Goal: Information Seeking & Learning: Learn about a topic

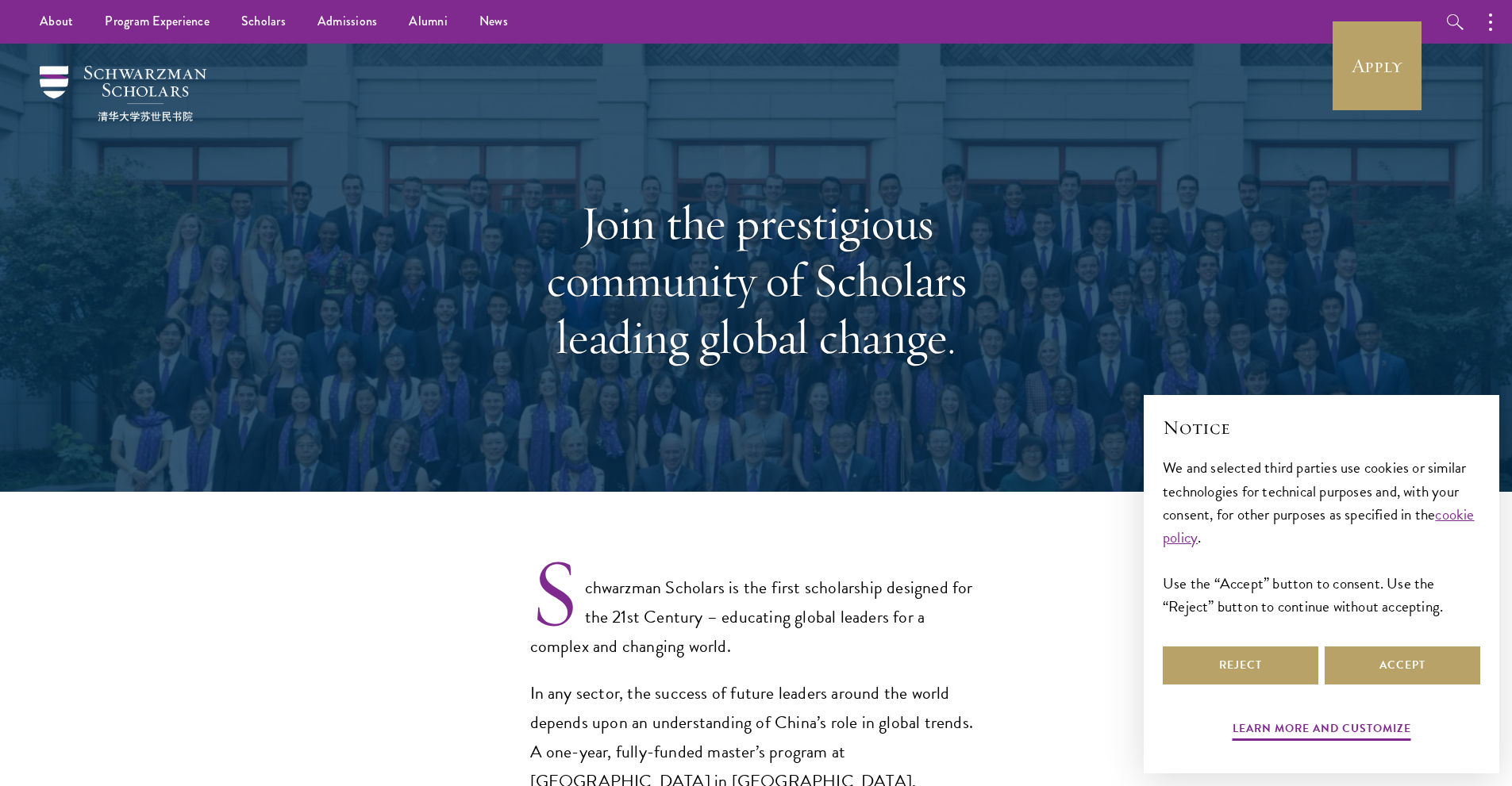
select select "Select Country"
click at [1356, 721] on button "Learn more and customize" at bounding box center [1321, 731] width 179 height 25
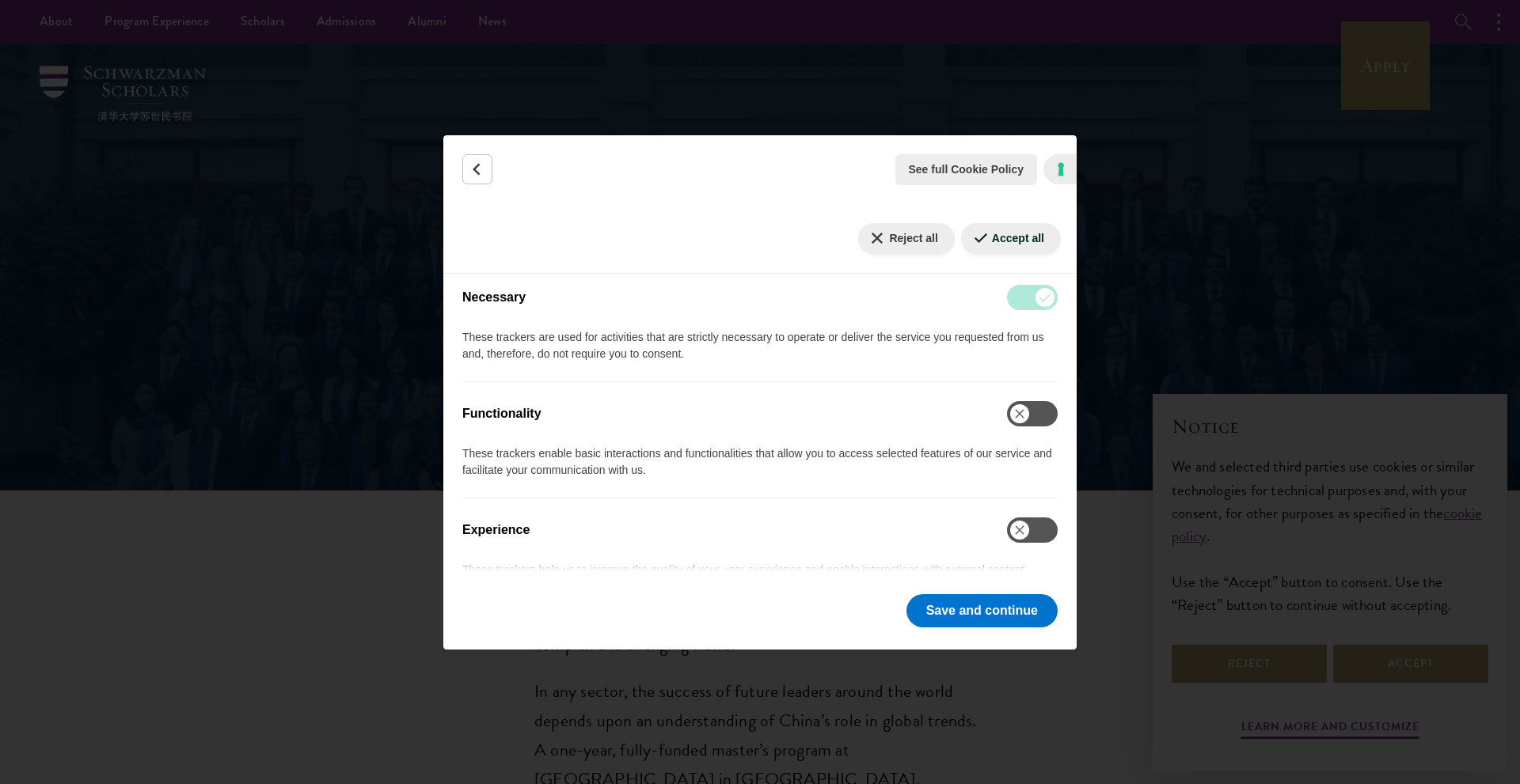
scroll to position [396, 0]
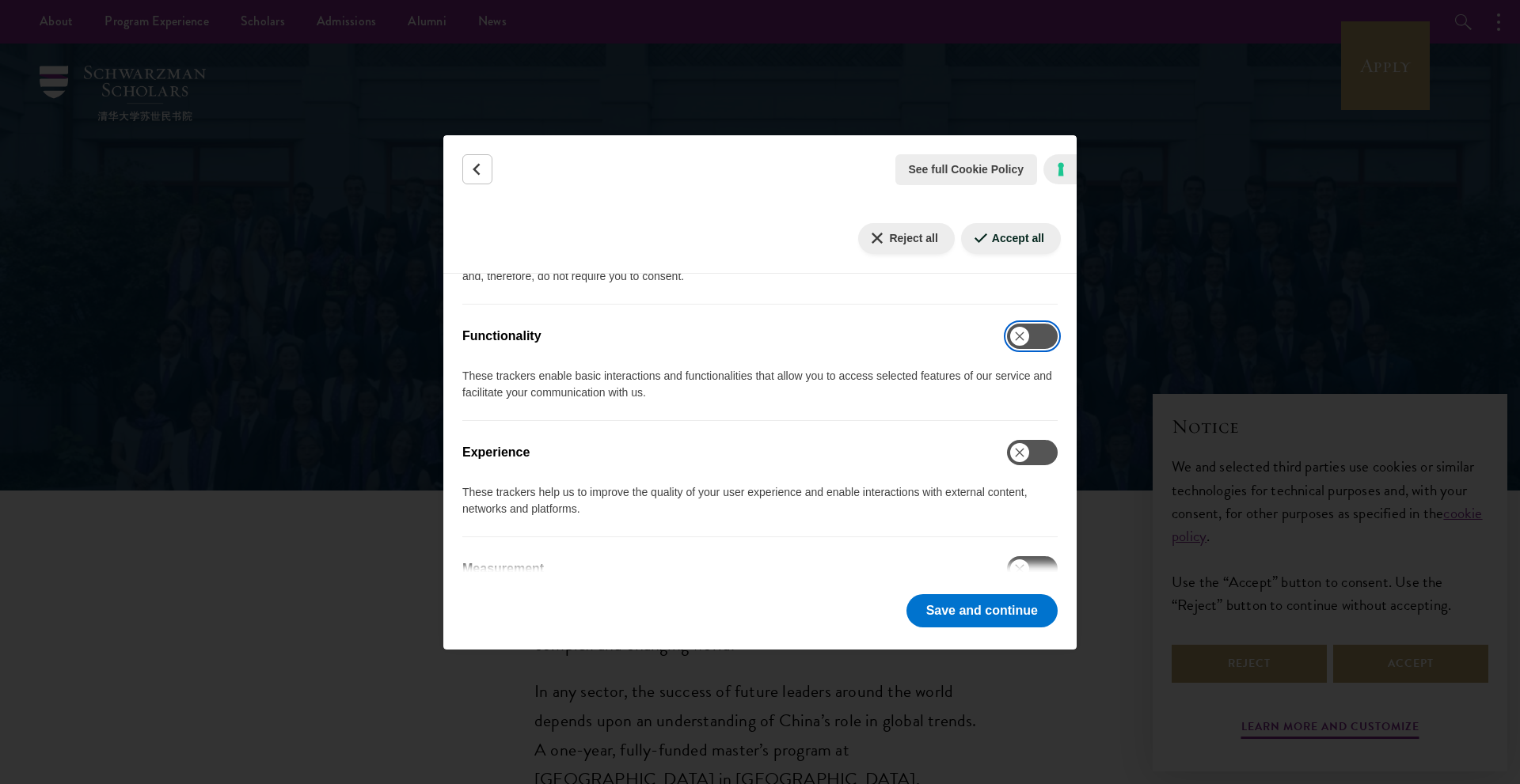
click at [1021, 339] on input "Functionality" at bounding box center [1033, 336] width 51 height 25
checkbox input "true"
click at [1021, 448] on input "Experience" at bounding box center [1033, 453] width 51 height 25
checkbox input "true"
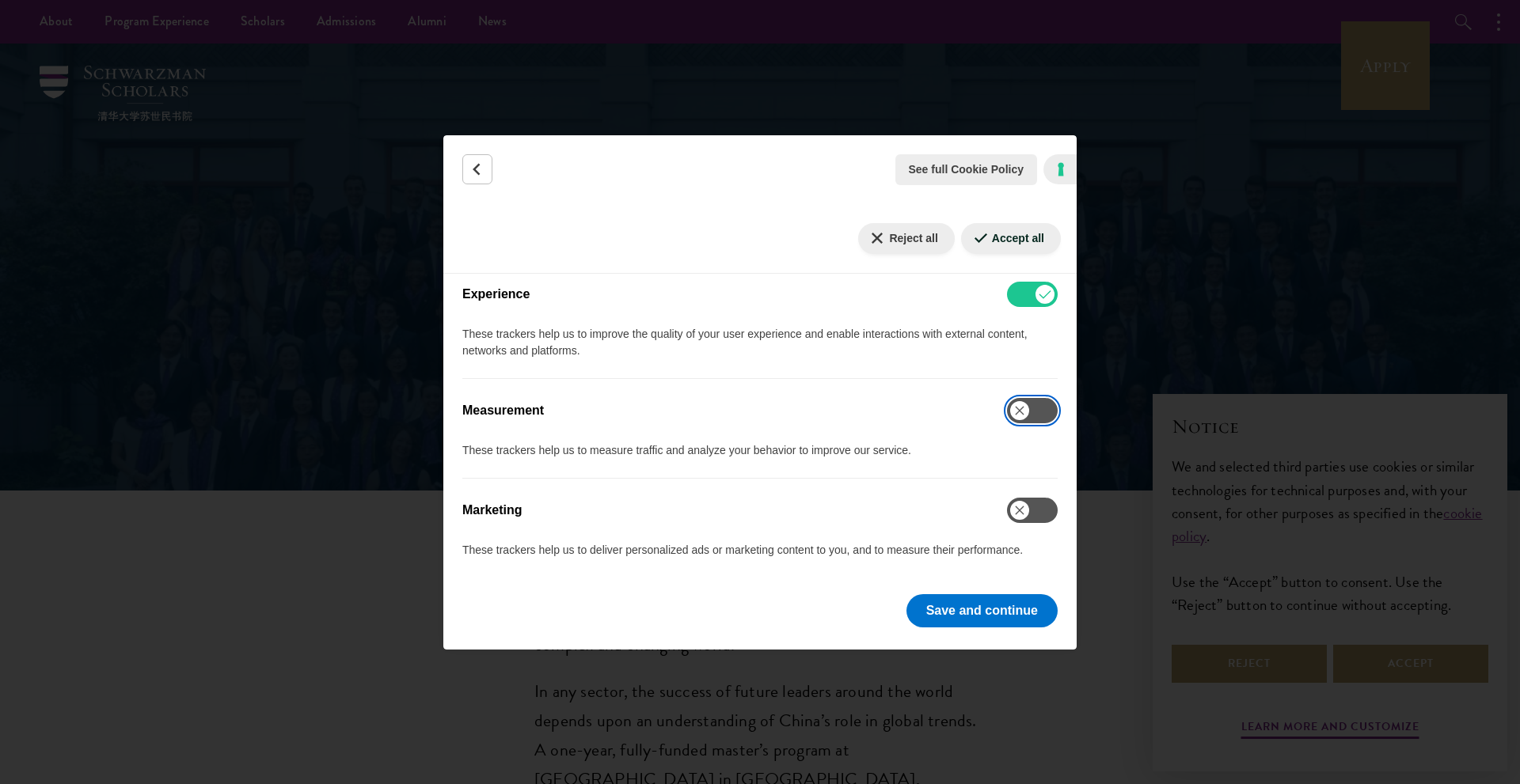
click at [1021, 416] on input "Measurement" at bounding box center [1033, 411] width 51 height 25
checkbox input "true"
click at [1027, 515] on input "Marketing" at bounding box center [1033, 511] width 51 height 25
checkbox input "true"
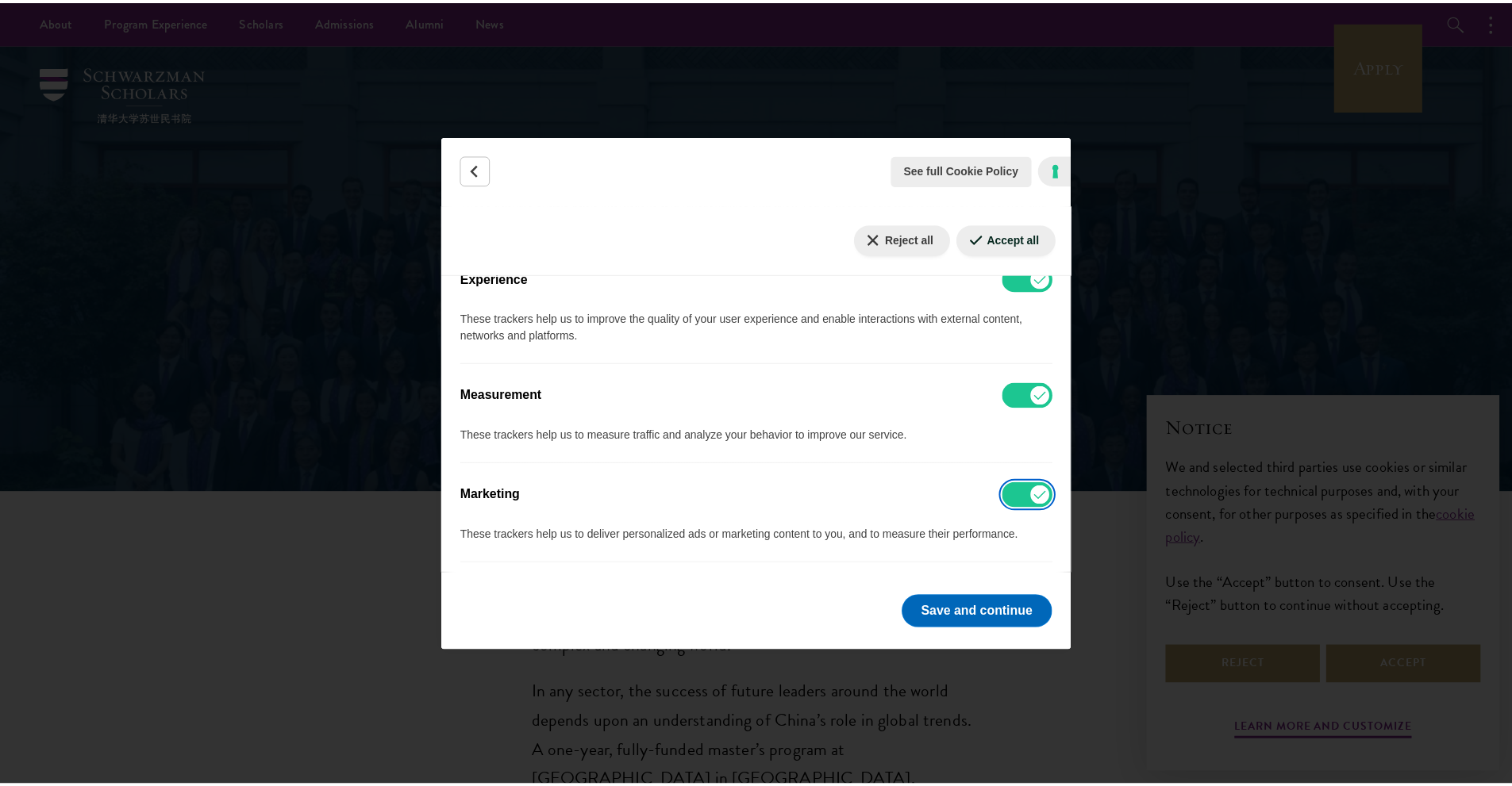
scroll to position [575, 0]
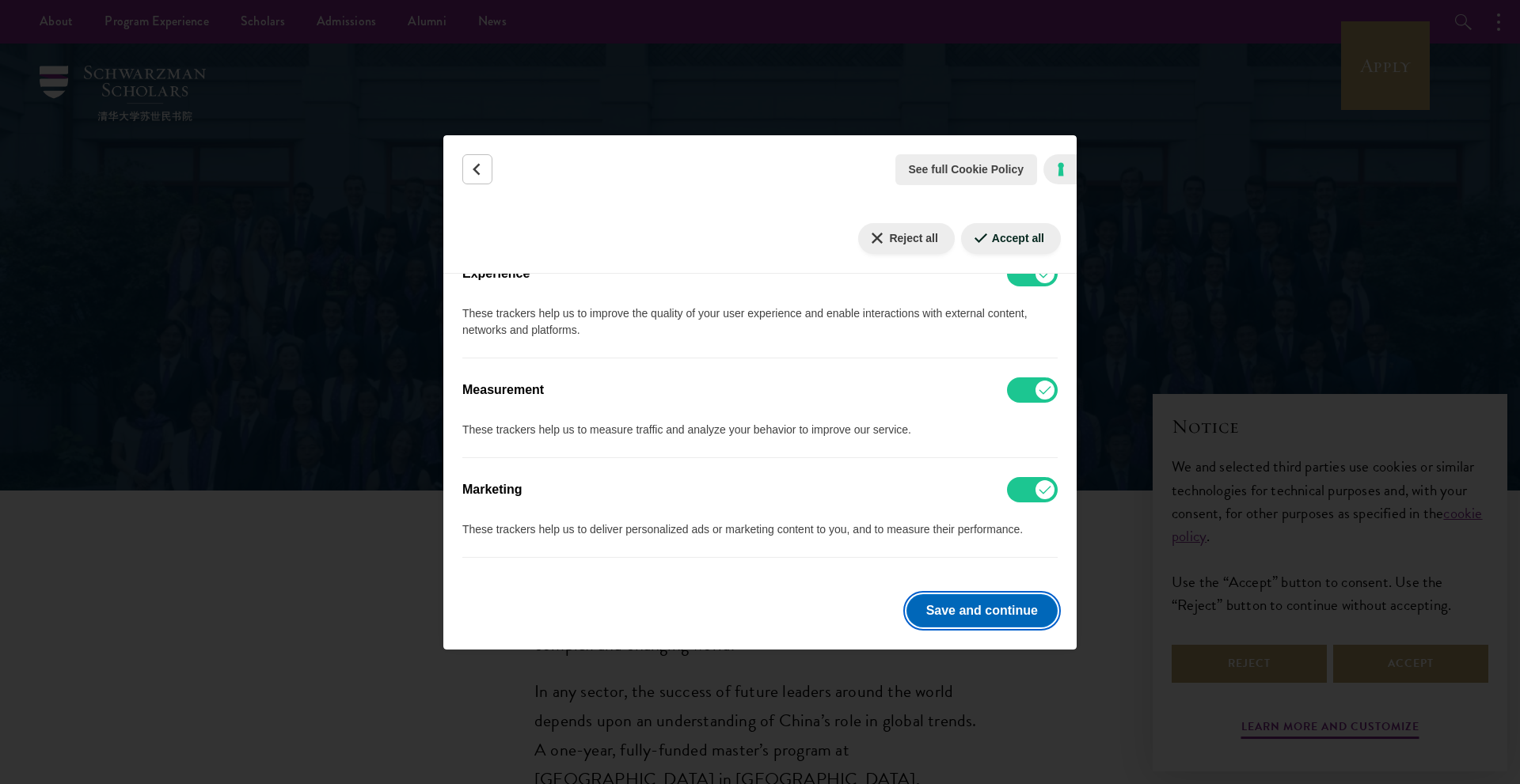
click at [954, 613] on button "Save and continue" at bounding box center [982, 610] width 151 height 33
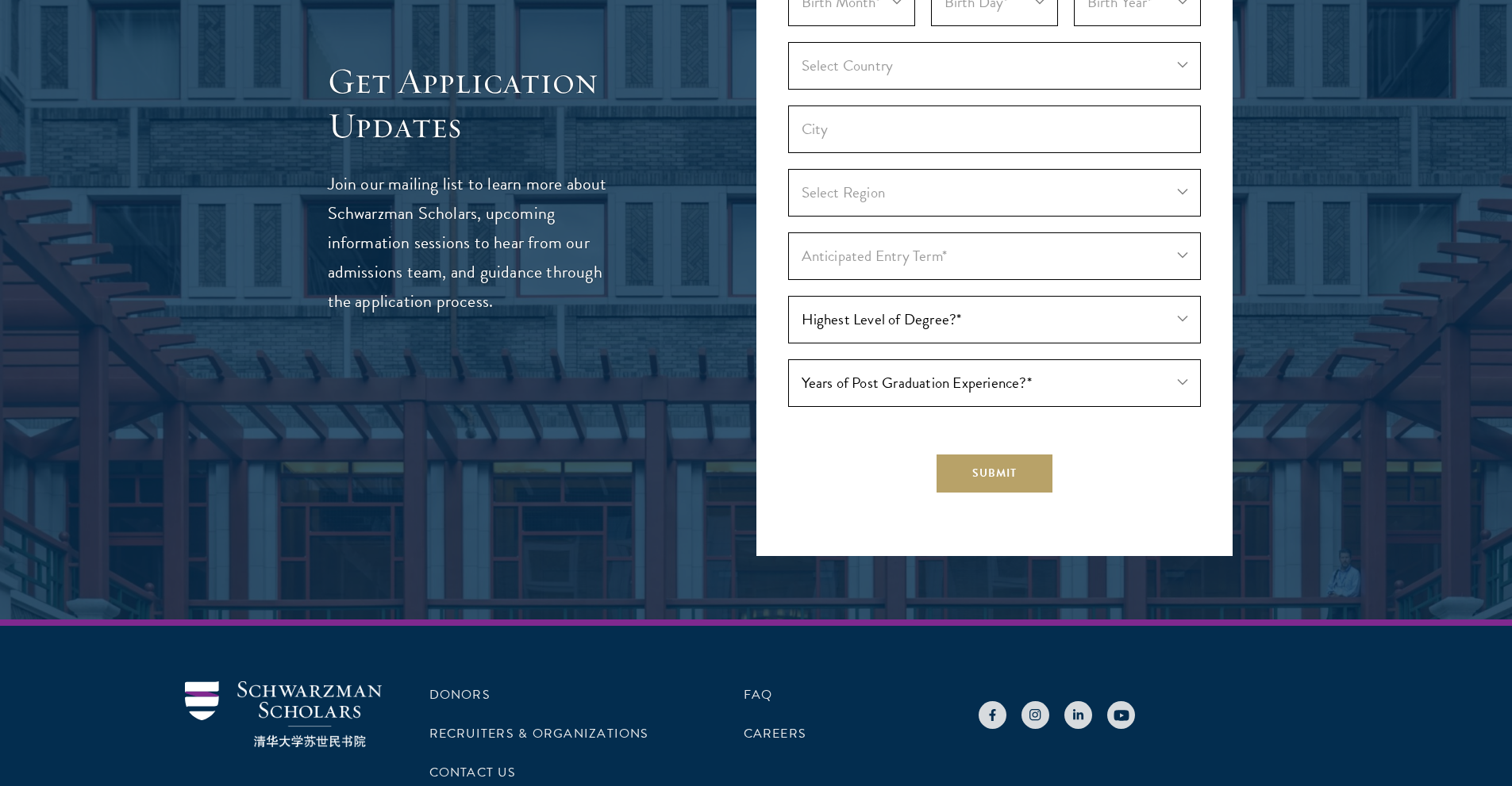
scroll to position [4878, 0]
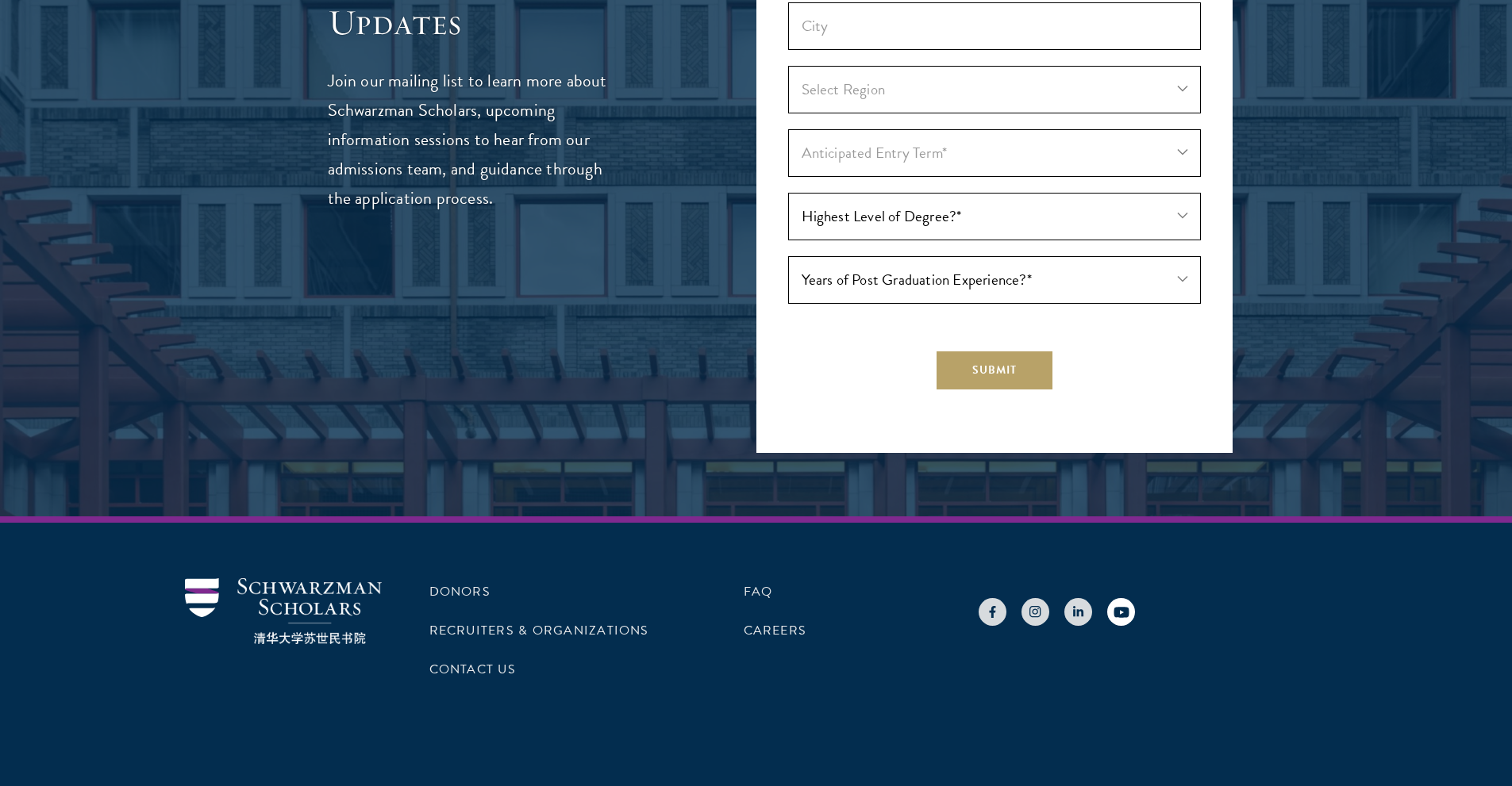
click at [1122, 607] on use at bounding box center [1122, 612] width 15 height 10
click at [1077, 598] on link at bounding box center [1078, 612] width 28 height 28
